Goal: Information Seeking & Learning: Find specific fact

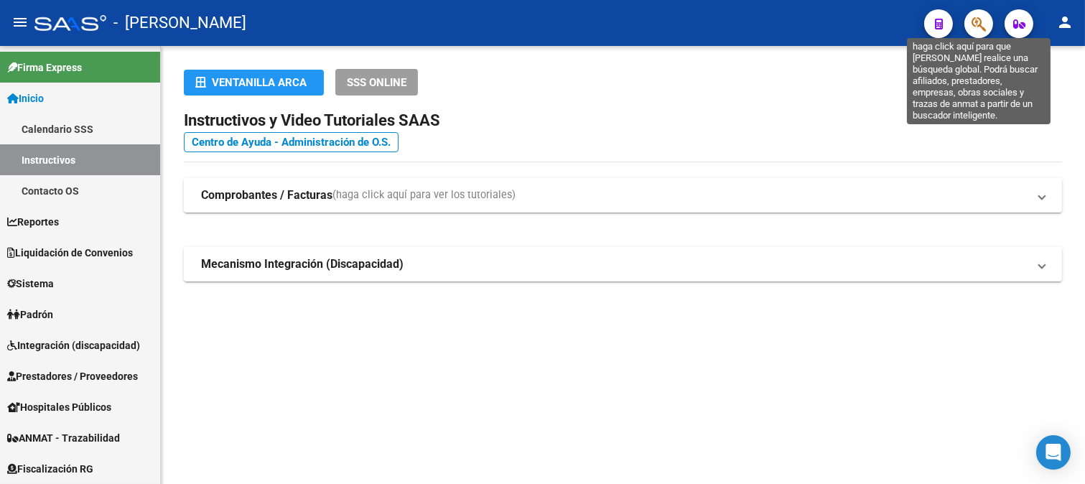
click at [977, 23] on icon "button" at bounding box center [979, 24] width 14 height 17
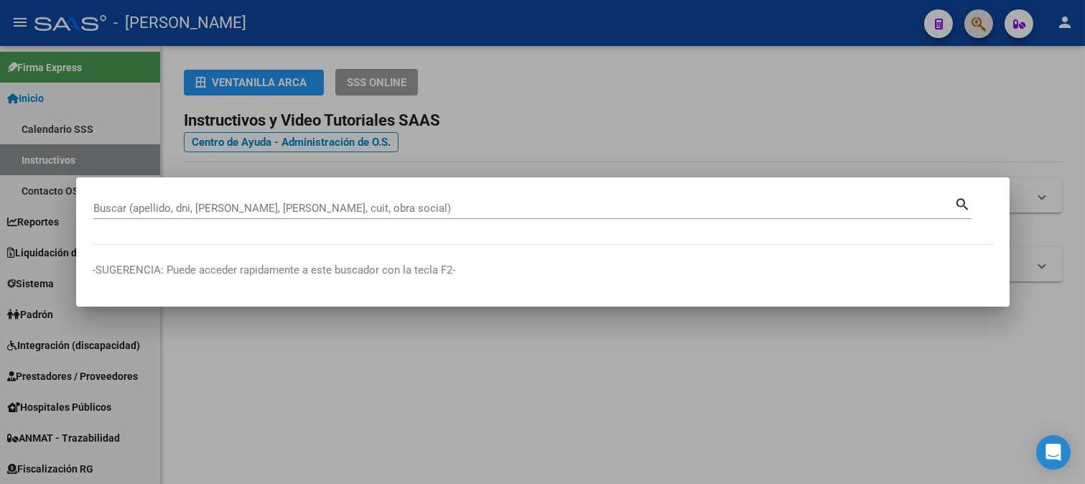
paste input "20946174441"
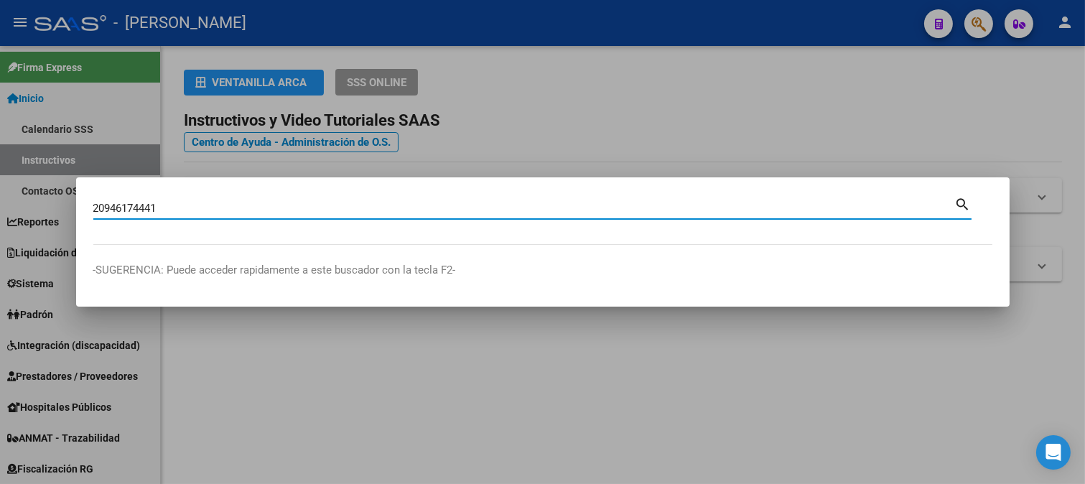
type input "20946174441"
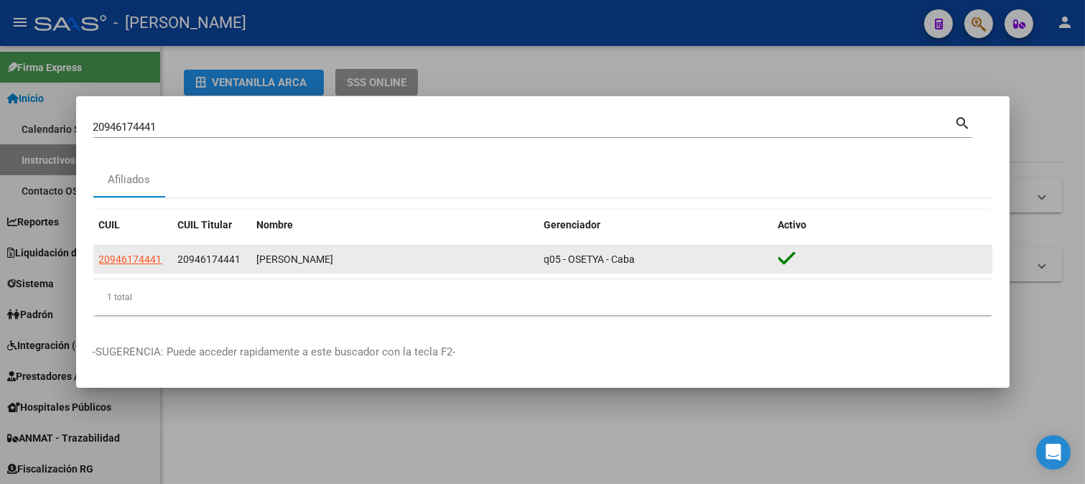
click at [124, 251] on app-link-go-to "20946174441" at bounding box center [130, 259] width 63 height 17
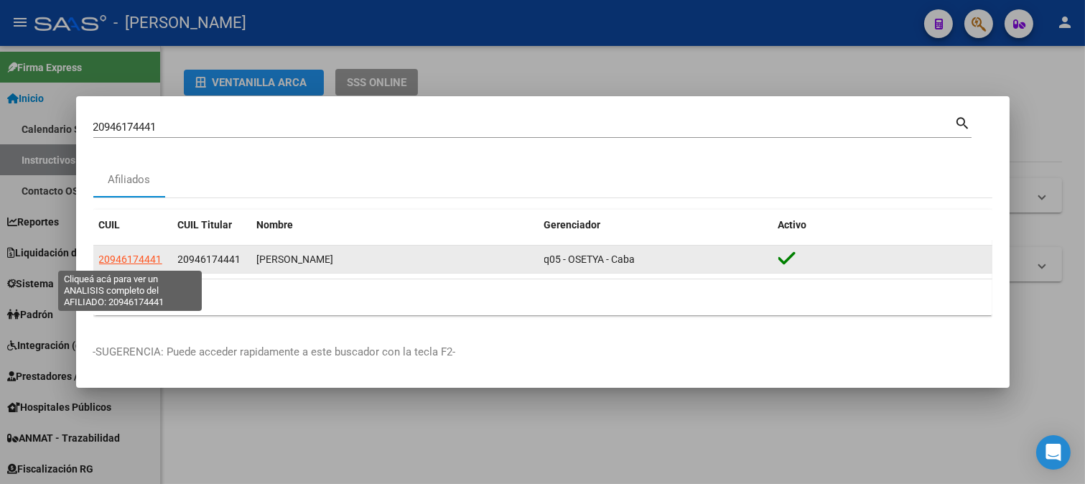
click at [123, 254] on span "20946174441" at bounding box center [130, 259] width 63 height 11
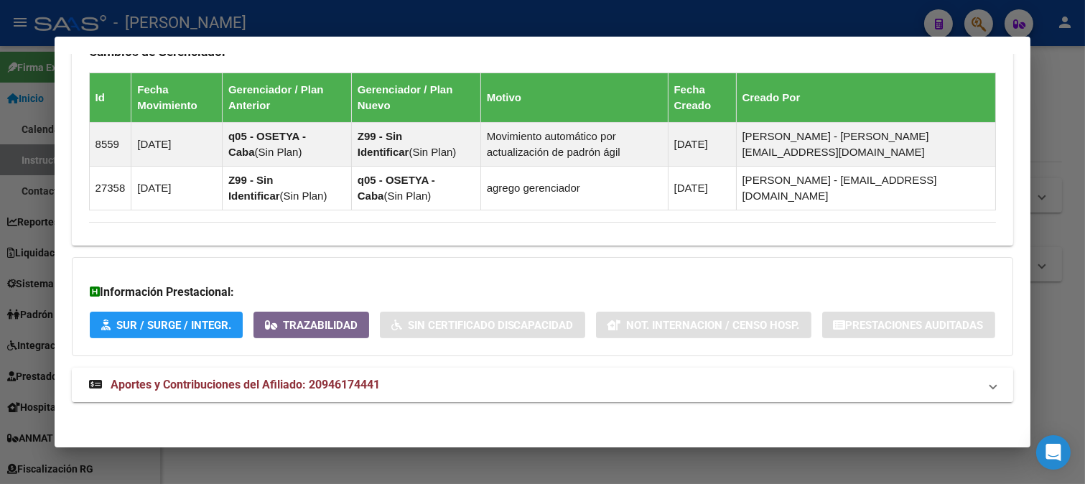
scroll to position [965, 0]
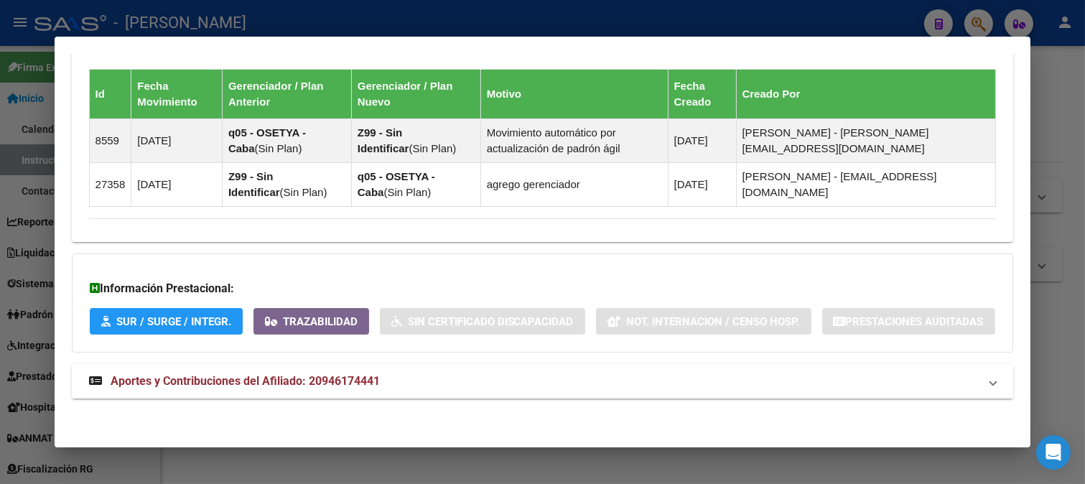
click at [742, 386] on mat-panel-title "Aportes y Contribuciones del Afiliado: 20946174441" at bounding box center [534, 381] width 891 height 17
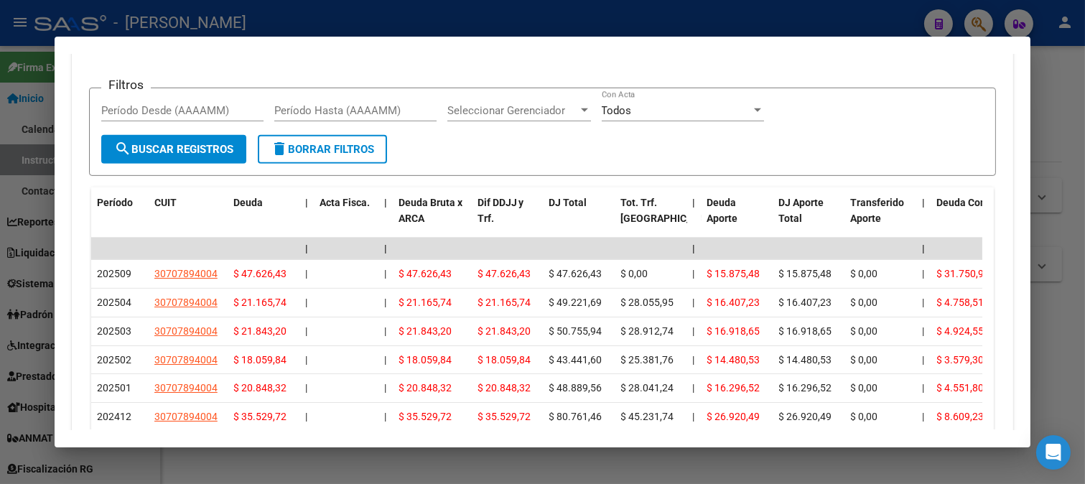
scroll to position [1392, 0]
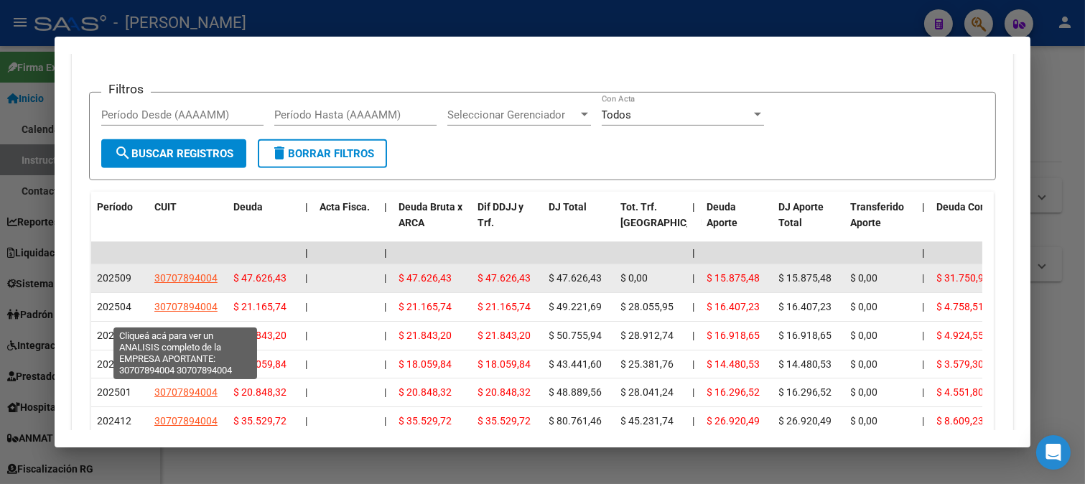
click at [202, 284] on span "30707894004" at bounding box center [185, 277] width 63 height 11
type textarea "30707894004"
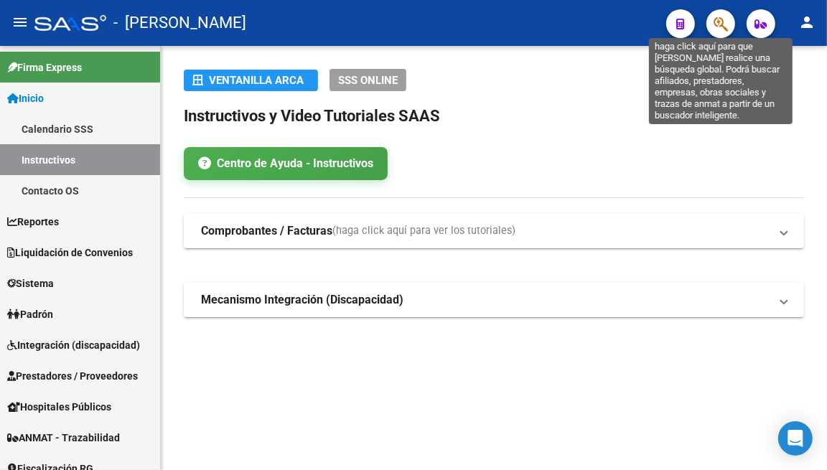
click at [728, 26] on icon "button" at bounding box center [721, 24] width 14 height 17
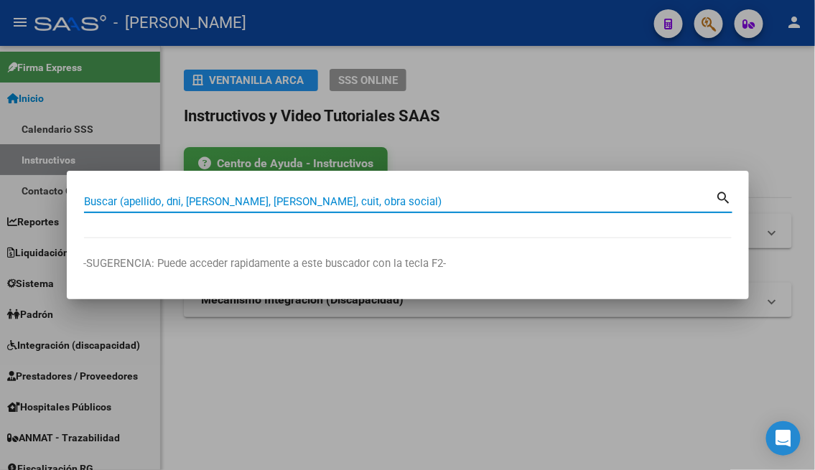
paste input "20359417781"
type input "20359417781"
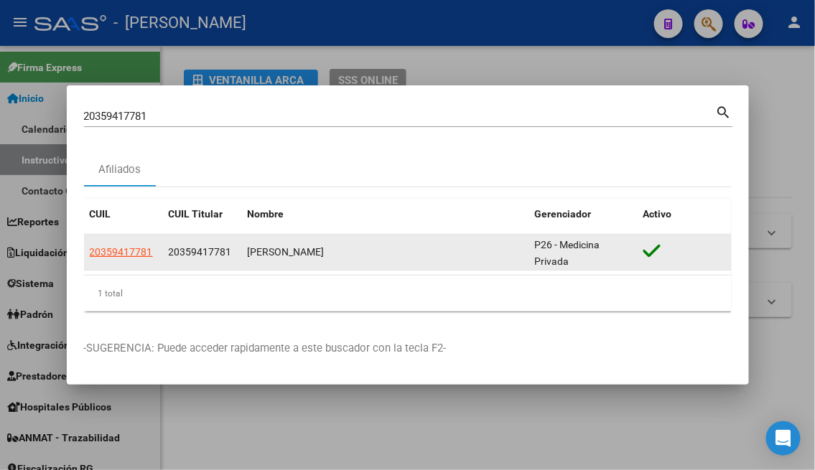
click at [126, 245] on app-link-go-to "20359417781" at bounding box center [121, 252] width 63 height 17
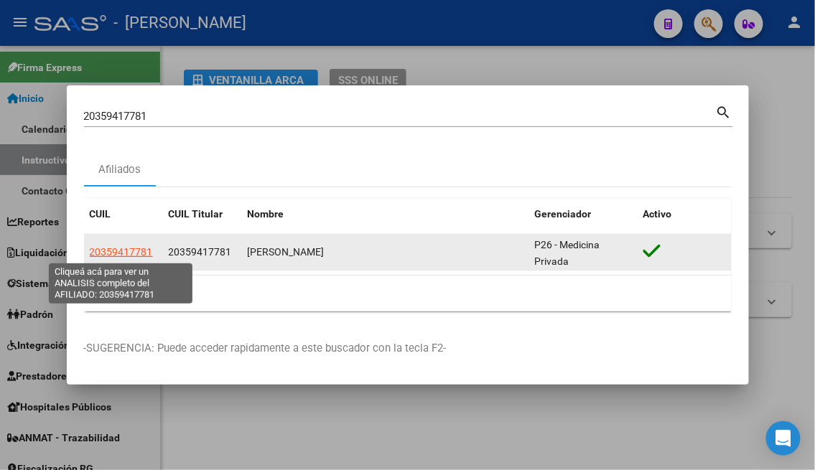
click at [128, 248] on span "20359417781" at bounding box center [121, 251] width 63 height 11
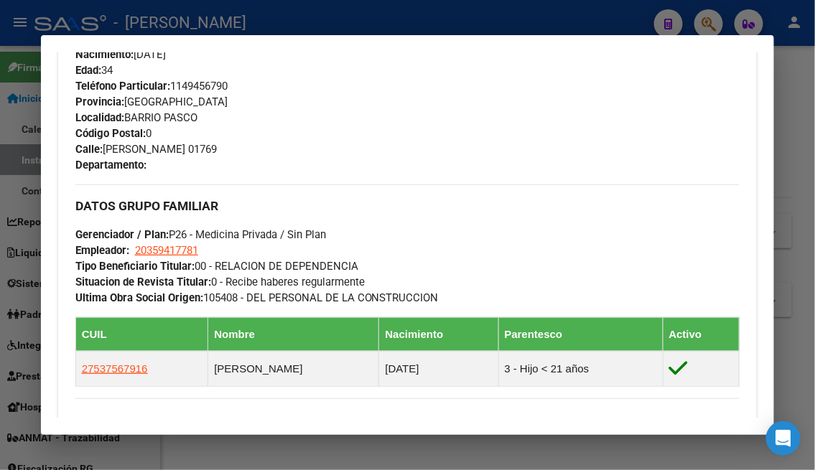
scroll to position [718, 0]
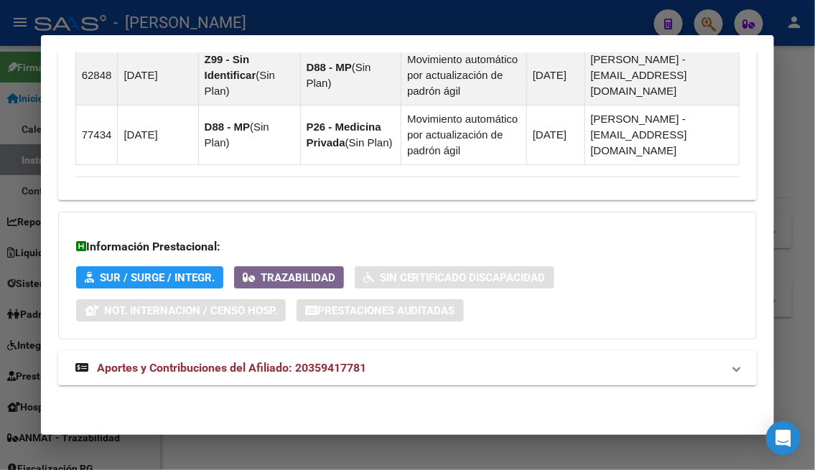
click at [463, 384] on mat-expansion-panel-header "Aportes y Contribuciones del Afiliado: 20359417781" at bounding box center [408, 368] width 700 height 34
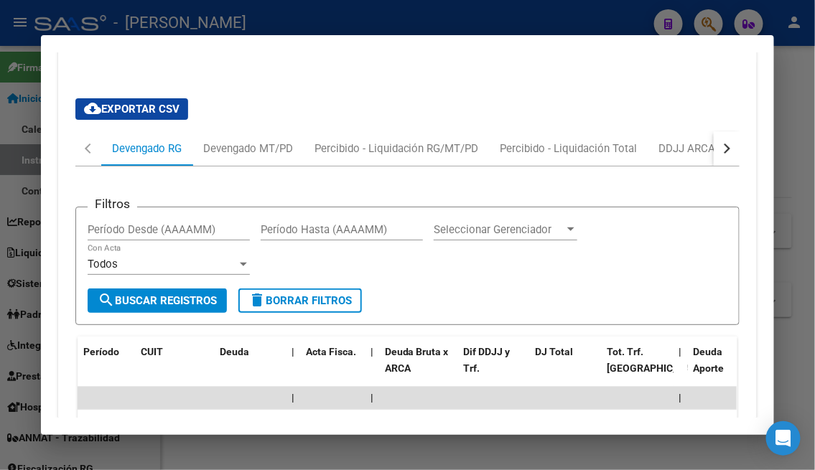
scroll to position [1523, 0]
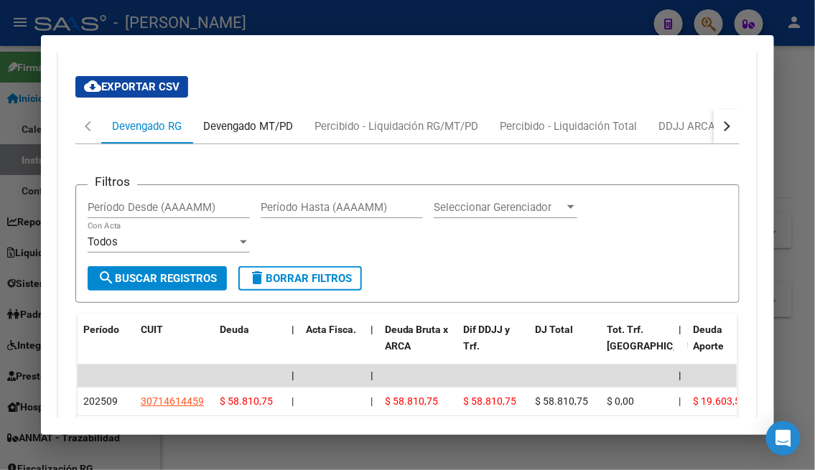
click at [257, 144] on div "Devengado MT/PD" at bounding box center [247, 126] width 111 height 34
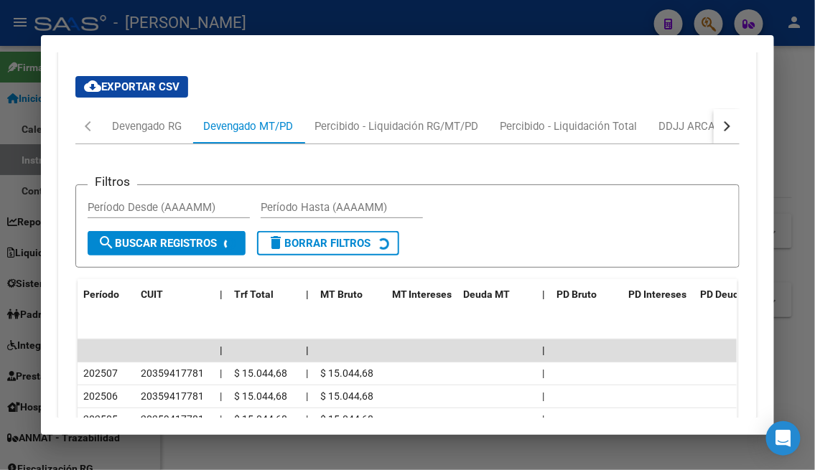
scroll to position [1539, 0]
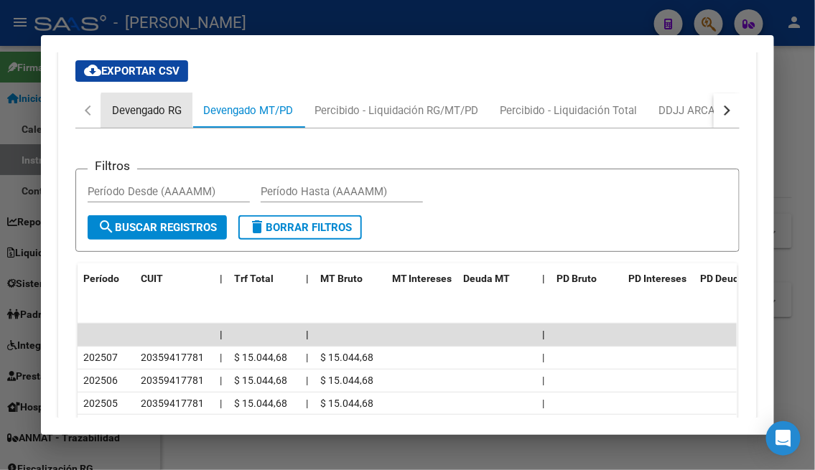
click at [180, 128] on div "Devengado RG" at bounding box center [146, 110] width 91 height 34
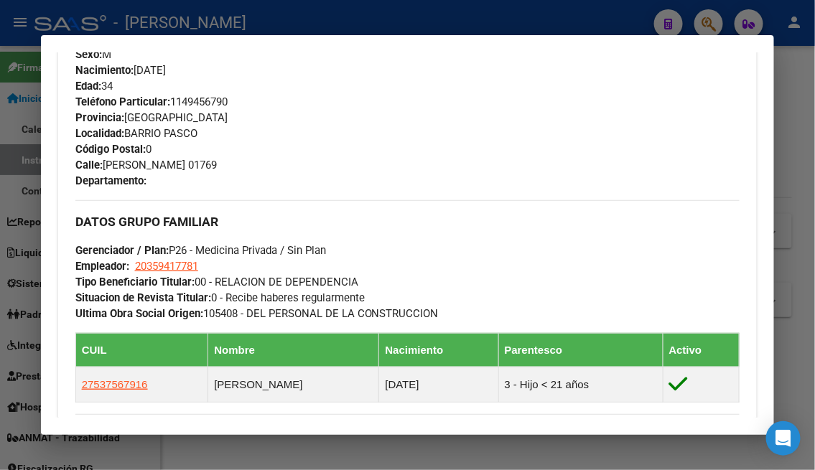
scroll to position [638, 0]
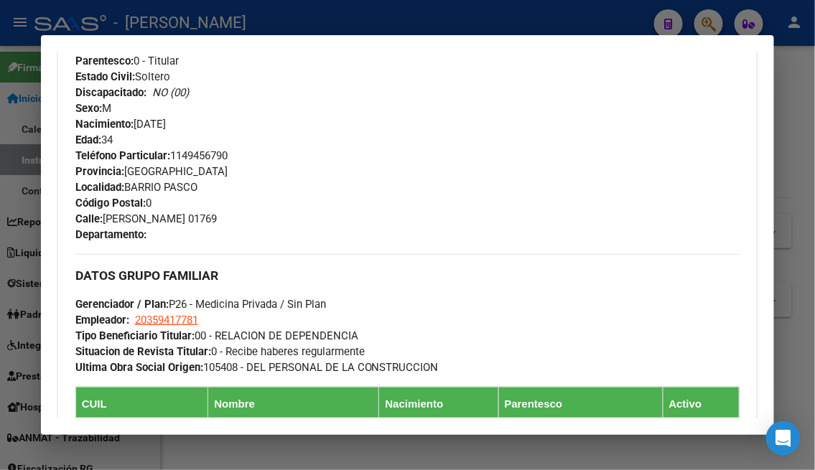
click at [207, 319] on div "DATOS GRUPO FAMILIAR Gerenciador / Plan: P26 - Medicina Privada / Sin Plan Empl…" at bounding box center [407, 314] width 665 height 121
drag, startPoint x: 131, startPoint y: 317, endPoint x: 223, endPoint y: 319, distance: 91.9
click at [223, 319] on div "DATOS GRUPO FAMILIAR Gerenciador / Plan: P26 - Medicina Privada / Sin Plan Empl…" at bounding box center [407, 314] width 665 height 121
copy span "20359417781"
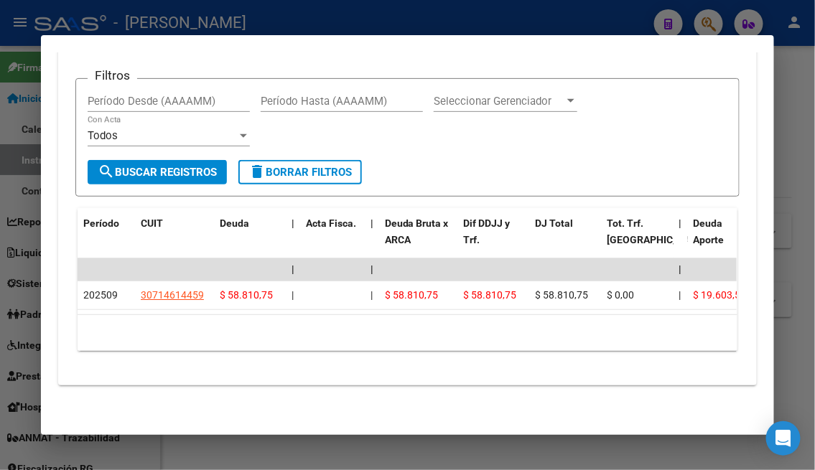
scroll to position [1674, 0]
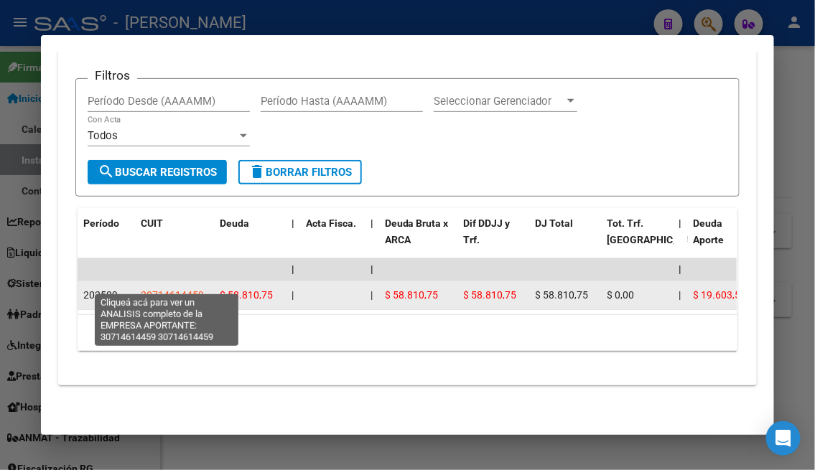
click at [174, 289] on span "30714614459" at bounding box center [172, 294] width 63 height 11
type textarea "30714614459"
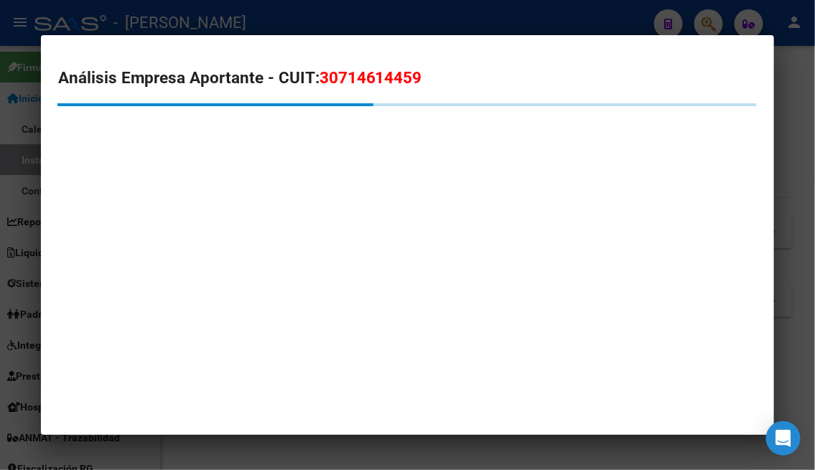
click at [376, 80] on span "30714614459" at bounding box center [371, 77] width 103 height 19
copy span "30714614459"
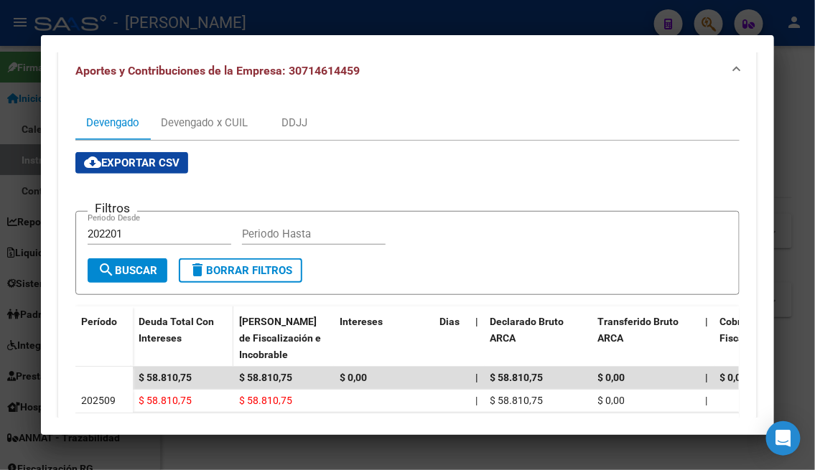
scroll to position [19, 0]
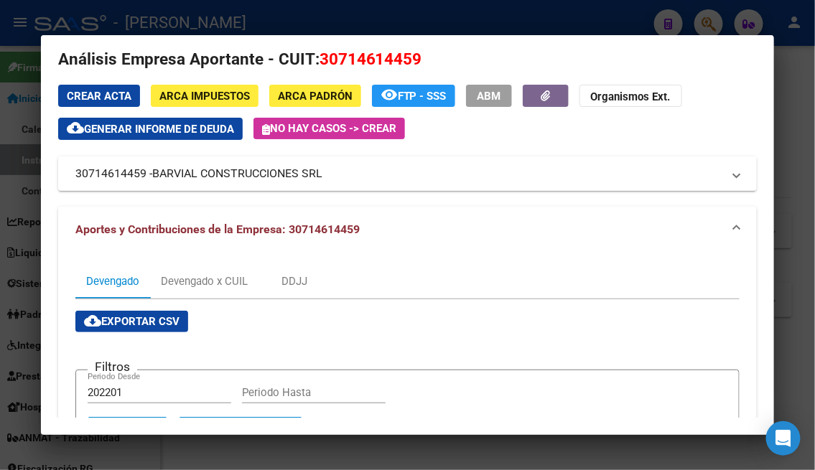
drag, startPoint x: 153, startPoint y: 174, endPoint x: 317, endPoint y: 171, distance: 164.5
click at [317, 171] on span "BARVIAL CONSTRUCCIONES SRL" at bounding box center [237, 173] width 170 height 17
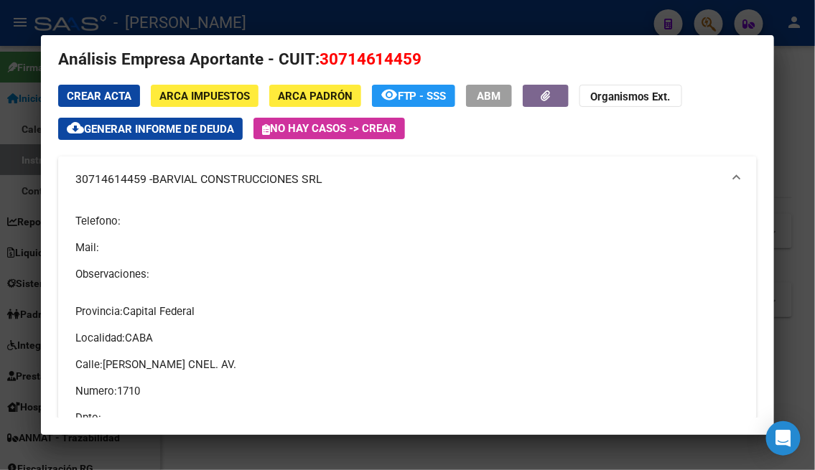
copy span "BARVIAL CONSTRUCCIONES SR"
